Goal: Transaction & Acquisition: Book appointment/travel/reservation

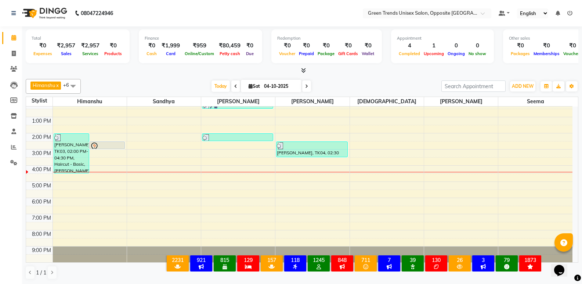
click at [144, 191] on div "4:00 AM 5:00 AM 6:00 AM 7:00 AM 8:00 AM 9:00 AM 10:00 AM 11:00 AM 12:00 PM 1:00…" at bounding box center [299, 117] width 547 height 291
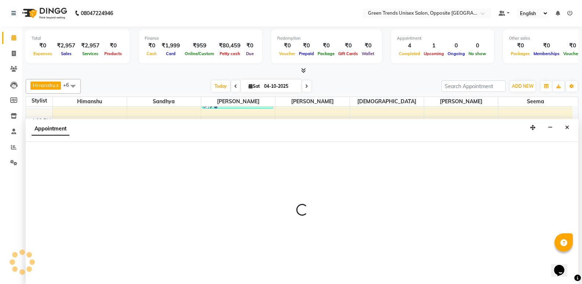
select select "35063"
select select "tentative"
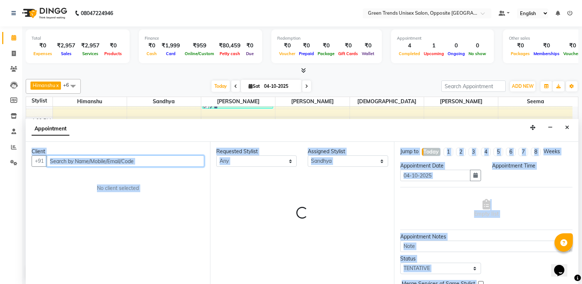
select select "1050"
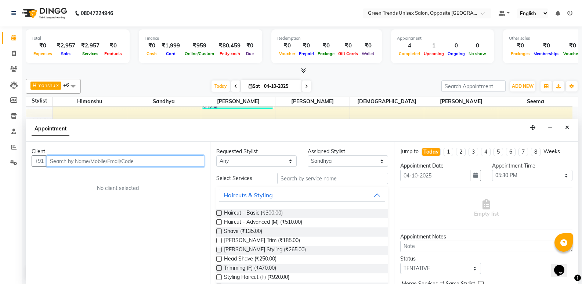
drag, startPoint x: 143, startPoint y: 204, endPoint x: 76, endPoint y: 159, distance: 80.7
click at [76, 159] on input "text" at bounding box center [126, 160] width 158 height 11
click at [76, 159] on input "9" at bounding box center [126, 160] width 158 height 11
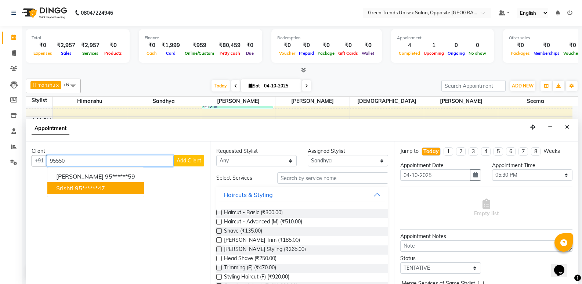
click at [77, 193] on button "[PERSON_NAME] 95******47" at bounding box center [95, 188] width 97 height 12
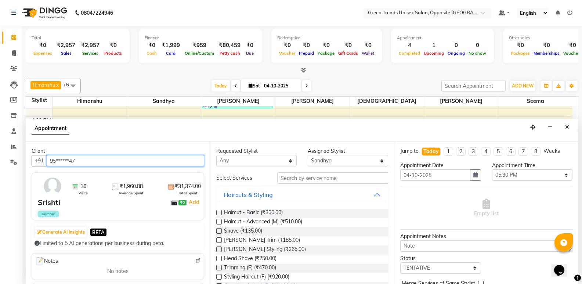
type input "95******47"
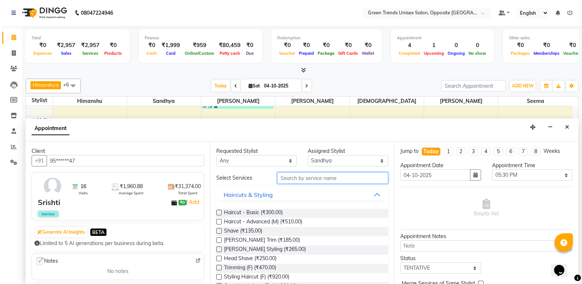
click at [299, 174] on input "text" at bounding box center [332, 177] width 111 height 11
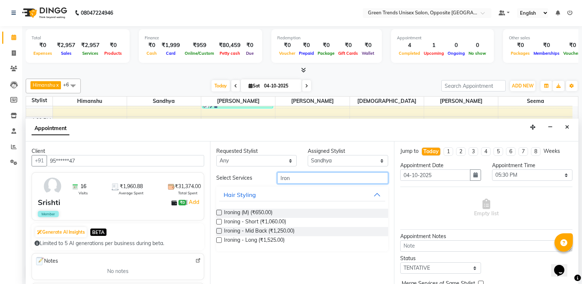
type input "Iron"
click at [219, 239] on label at bounding box center [219, 240] width 6 height 6
click at [219, 239] on input "checkbox" at bounding box center [218, 240] width 5 height 5
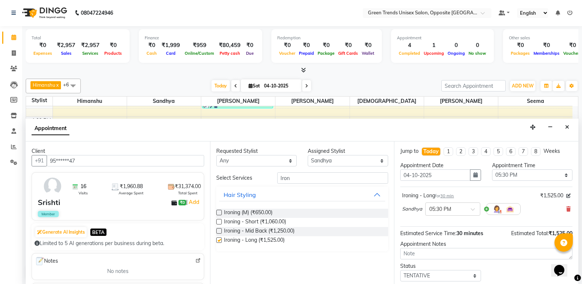
checkbox input "false"
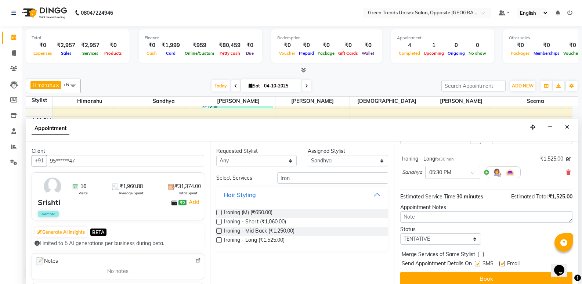
scroll to position [44, 0]
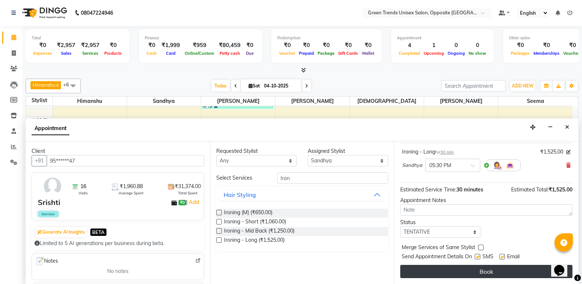
click at [526, 271] on button "Book" at bounding box center [486, 271] width 172 height 13
click at [526, 271] on div "Book" at bounding box center [486, 271] width 172 height 13
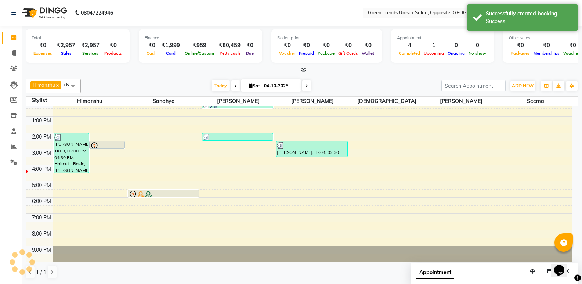
scroll to position [0, 0]
click at [214, 83] on span "Today" at bounding box center [221, 85] width 18 height 11
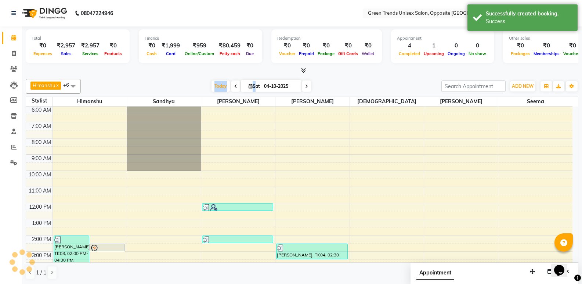
scroll to position [135, 0]
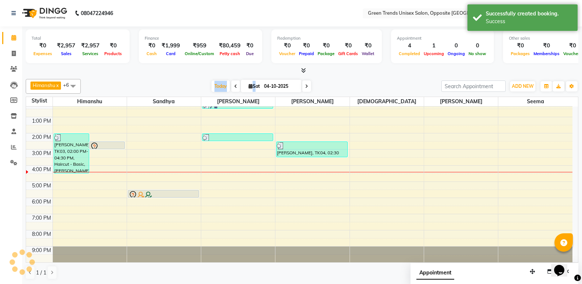
click at [154, 82] on div "[DATE] [DATE]" at bounding box center [260, 86] width 353 height 11
